Goal: Manage account settings

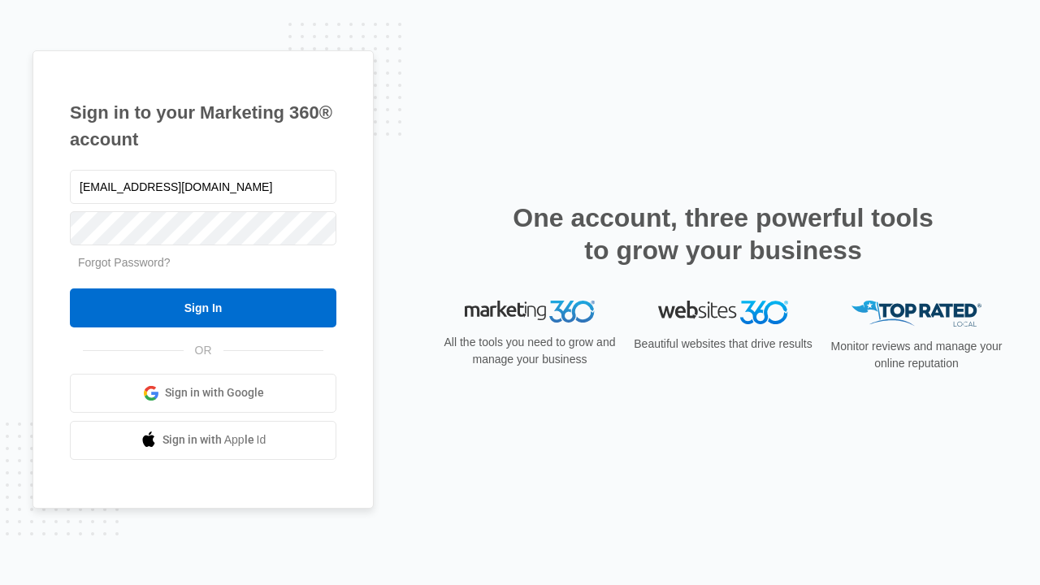
type input "[EMAIL_ADDRESS][DOMAIN_NAME]"
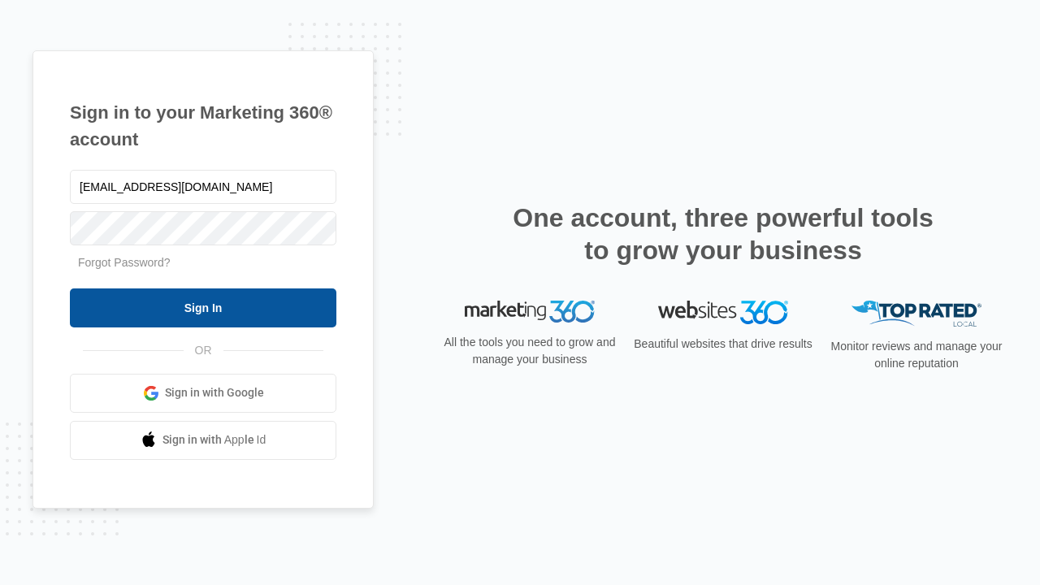
click at [203, 307] on input "Sign In" at bounding box center [203, 307] width 266 height 39
